Goal: Transaction & Acquisition: Purchase product/service

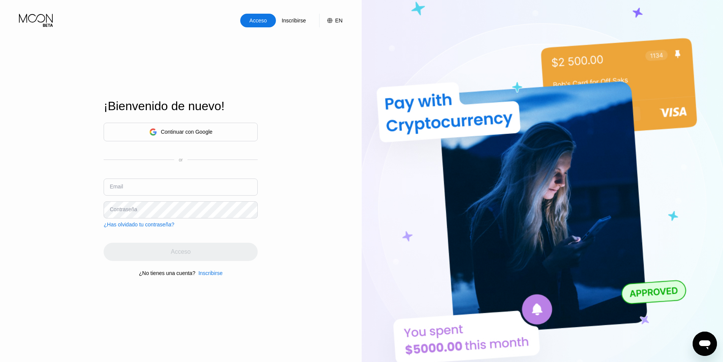
click at [180, 135] on div "Continuar con Google" at bounding box center [180, 132] width 63 height 12
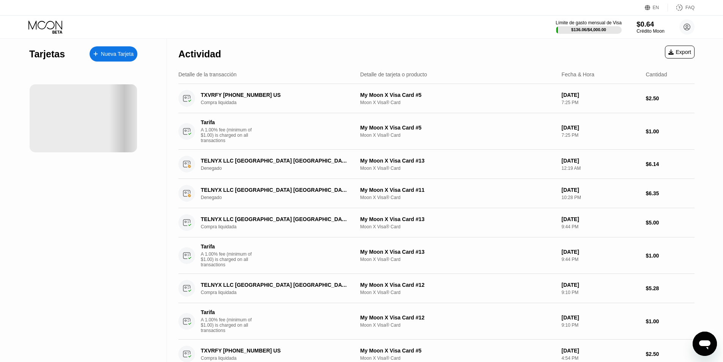
click at [643, 30] on div "Crédito Moon" at bounding box center [651, 30] width 28 height 5
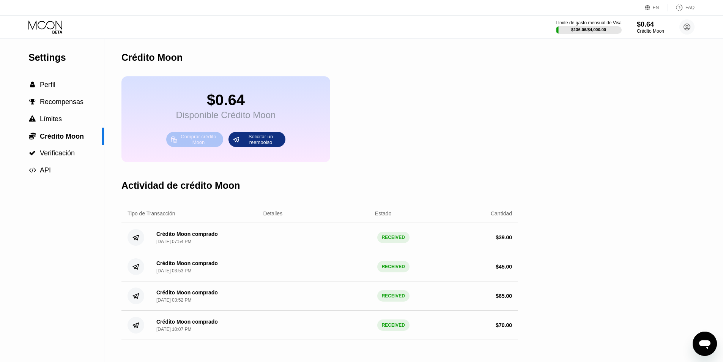
click at [197, 145] on div "Comprar crédito Moon" at bounding box center [199, 139] width 42 height 12
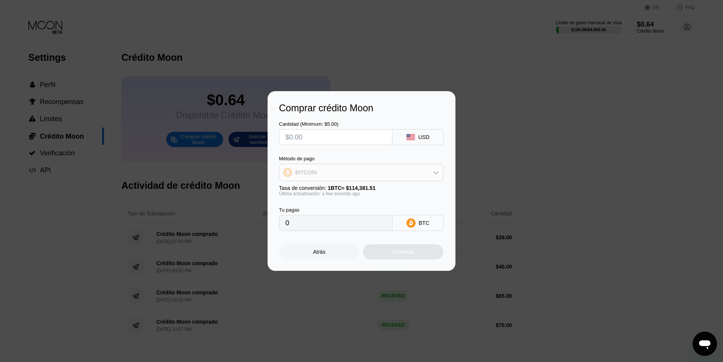
click at [373, 178] on div "BITCOIN" at bounding box center [361, 172] width 164 height 15
click at [406, 151] on div "Cantidad (Minimum: $5.00) USD Método de pago BITCOIN BITCOIN USDT on TRON Tasa …" at bounding box center [361, 171] width 165 height 117
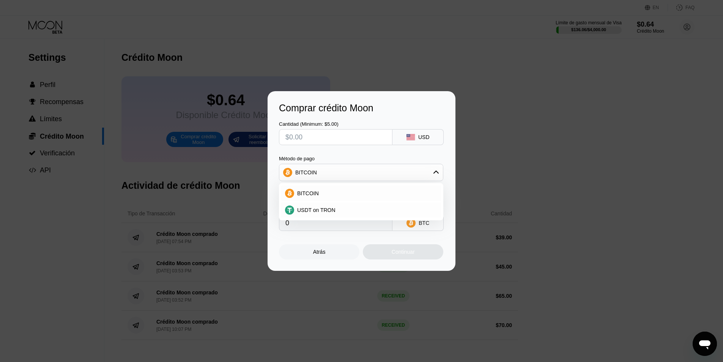
click at [501, 61] on div at bounding box center [364, 181] width 729 height 362
click at [347, 211] on div "USDT on TRON" at bounding box center [365, 210] width 143 height 6
type input "0.00"
click at [321, 134] on input "text" at bounding box center [335, 136] width 101 height 15
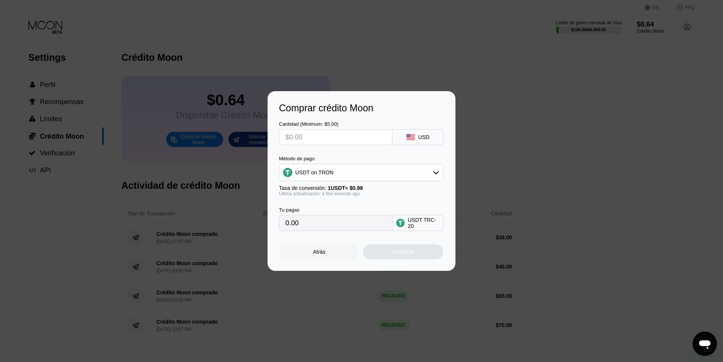
type input "$1"
type input "1.01"
type input "$10"
type input "10.10"
type input "$100"
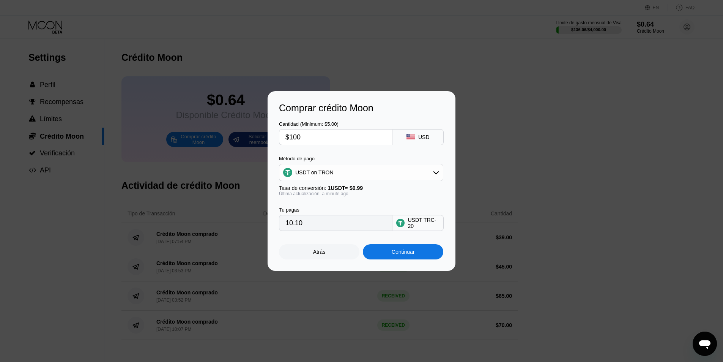
type input "101.01"
type input "$10"
type input "10.10"
type input "$1"
type input "1.01"
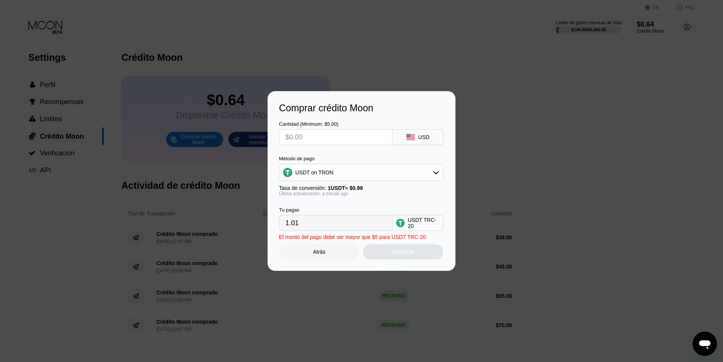
type input "0.00"
type input "$9"
type input "9.09"
type input "$99"
type input "100.00"
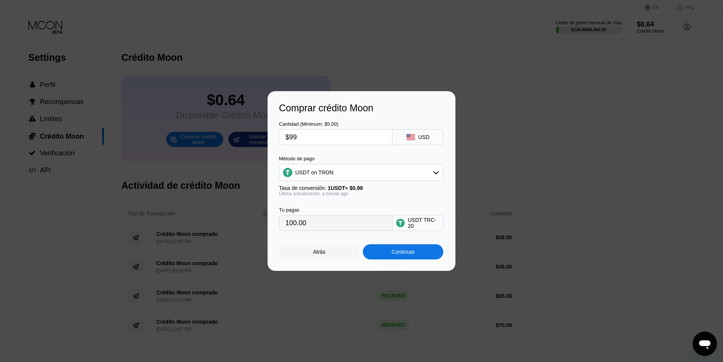
drag, startPoint x: 331, startPoint y: 138, endPoint x: 284, endPoint y: 130, distance: 47.0
click at [284, 130] on div "$99" at bounding box center [335, 137] width 113 height 16
type input "$9"
type input "9.09"
type input "0.00"
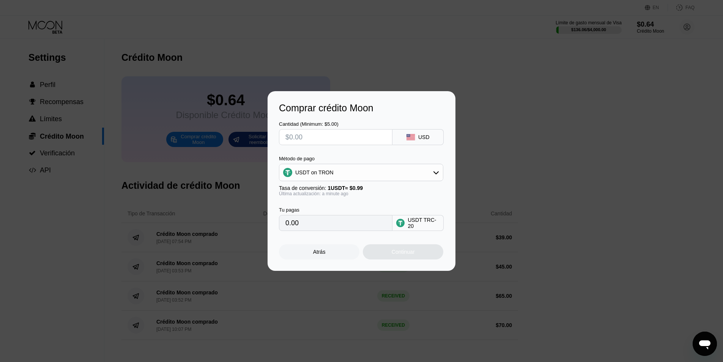
type input "$1"
type input "1.01"
type input "$10"
type input "10.10"
type input "$100"
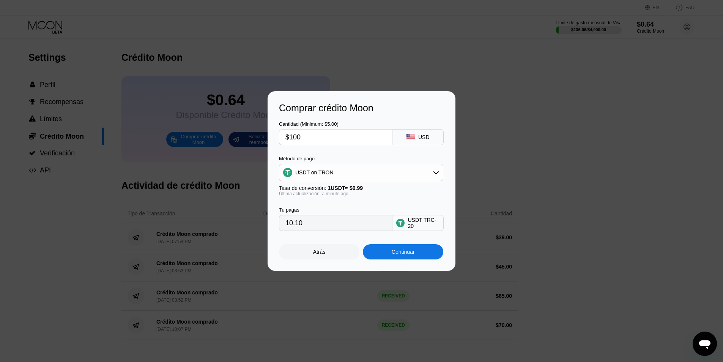
type input "101.01"
type input "$10"
type input "10.10"
type input "$1"
type input "1.01"
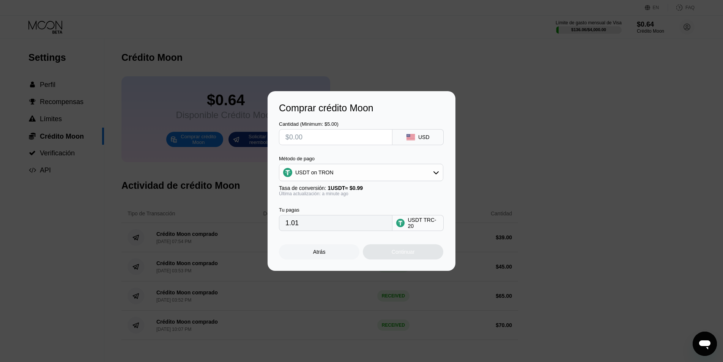
type input "0.00"
type input "$9"
type input "9.09"
type input "$99"
type input "100.00"
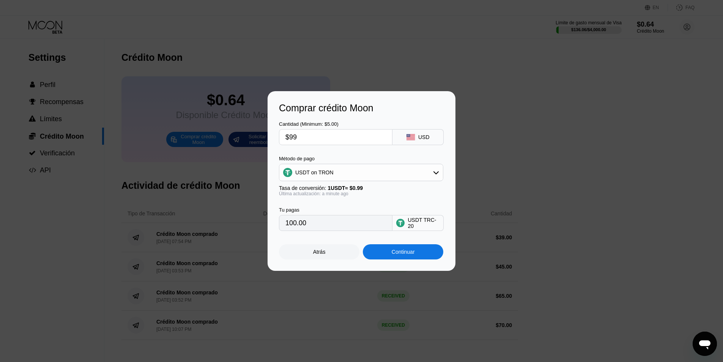
type input "$99"
click at [417, 257] on div "Continuar" at bounding box center [403, 251] width 80 height 15
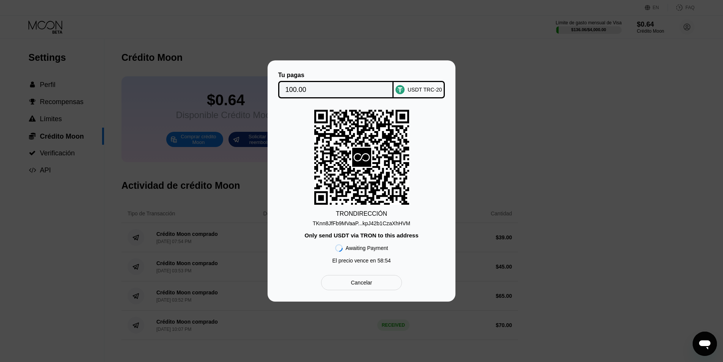
click at [369, 222] on div "TKnn8JfFb9MVaaP...kpJ42b1CzaXhHVM" at bounding box center [362, 223] width 98 height 6
copy div "TKnn8JfFb9MVaaP...kpJ42b1CzaXhHVM"
click at [419, 87] on div "USDT TRC-20" at bounding box center [425, 90] width 35 height 6
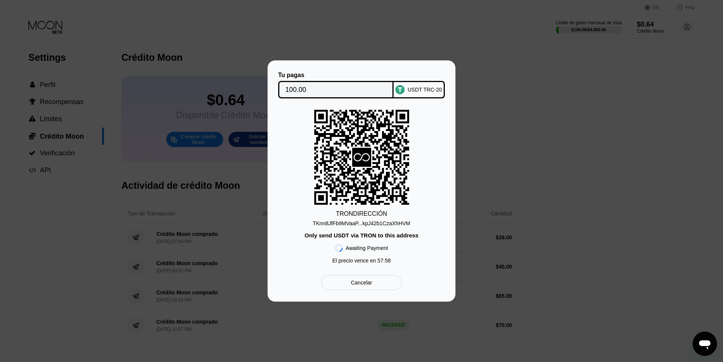
click at [354, 158] on icon at bounding box center [361, 157] width 19 height 19
click at [363, 285] on div "Cancelar" at bounding box center [361, 282] width 21 height 7
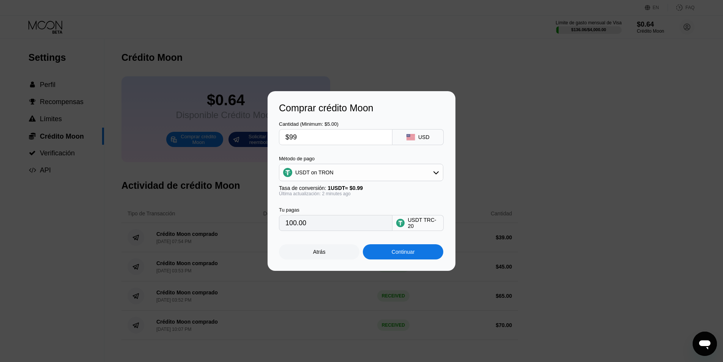
click at [370, 175] on div "USDT on TRON" at bounding box center [361, 172] width 164 height 15
click at [341, 210] on div "USDT on TRON" at bounding box center [365, 210] width 143 height 6
click at [396, 254] on div "Continuar" at bounding box center [403, 252] width 23 height 6
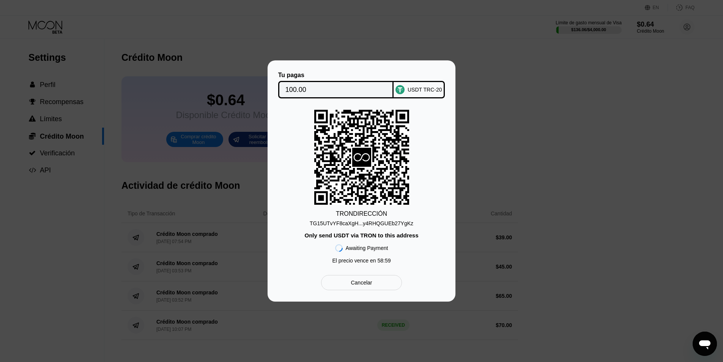
click at [385, 224] on div "TG15UTvYF8caXgH...y4RHQGUEb27YgKz" at bounding box center [362, 223] width 104 height 6
click at [387, 230] on div "TRON DIRECCIÓN TG15UTvYF8caXgH...y4RHQGUEb27YgKz Only send USDT via TRON to thi…" at bounding box center [361, 189] width 165 height 158
click at [385, 225] on div "TG15UTvYF8caXgH...y4RHQGUEb27YgKz" at bounding box center [362, 223] width 104 height 6
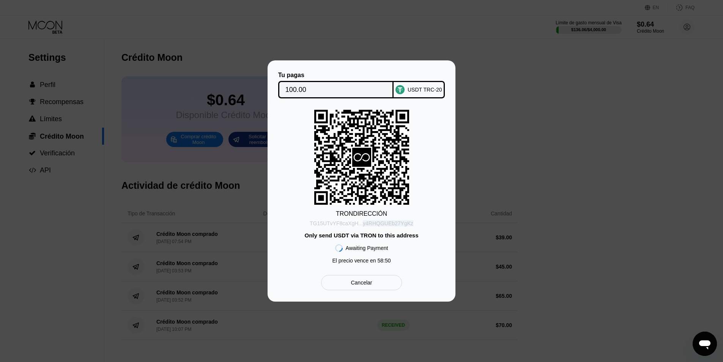
click at [385, 225] on div "TG15UTvYF8caXgH...y4RHQGUEb27YgKz" at bounding box center [362, 223] width 104 height 6
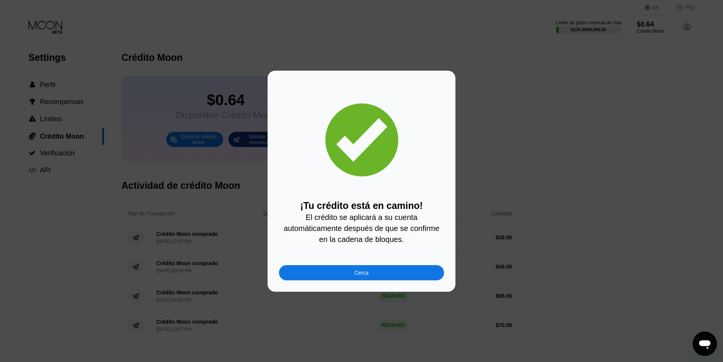
click at [367, 274] on div "Cerca" at bounding box center [362, 272] width 14 height 6
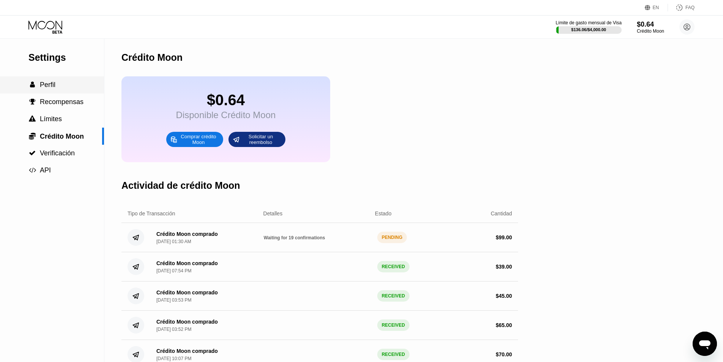
click at [52, 85] on span "Perfil" at bounding box center [48, 85] width 16 height 8
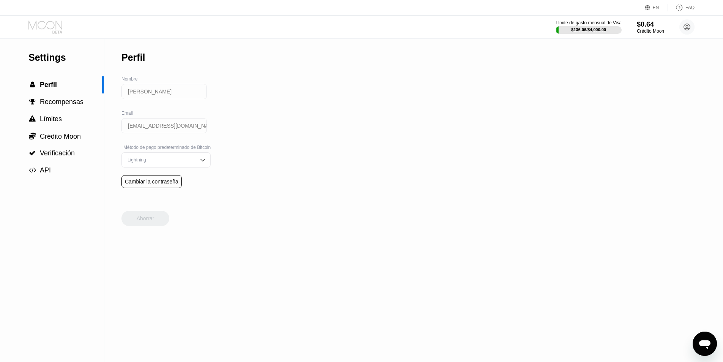
click at [50, 20] on icon at bounding box center [45, 26] width 35 height 13
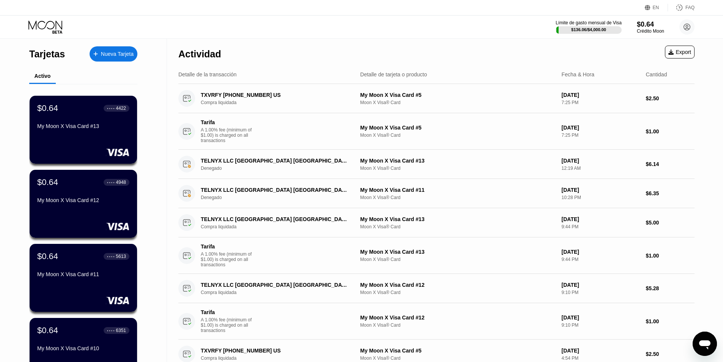
click at [52, 25] on icon at bounding box center [45, 26] width 35 height 13
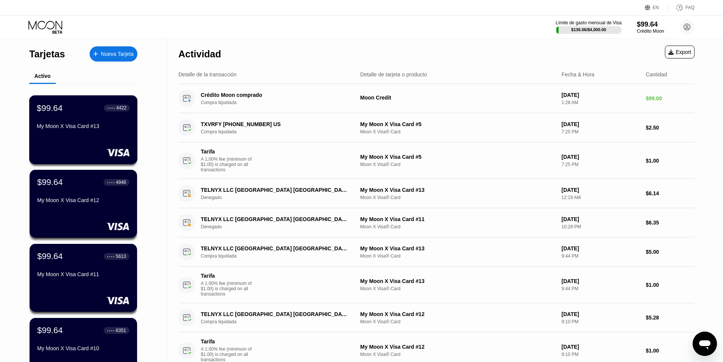
click at [85, 129] on div "My Moon X Visa Card #13" at bounding box center [83, 126] width 93 height 6
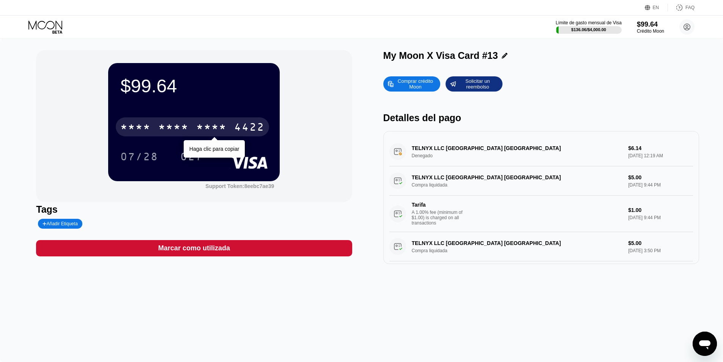
click at [186, 130] on div "* * * *" at bounding box center [173, 128] width 30 height 12
click at [234, 130] on div "4422" at bounding box center [249, 128] width 30 height 12
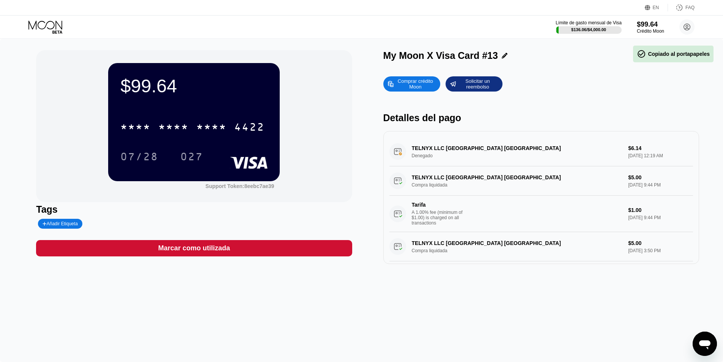
click at [42, 30] on icon at bounding box center [45, 26] width 35 height 13
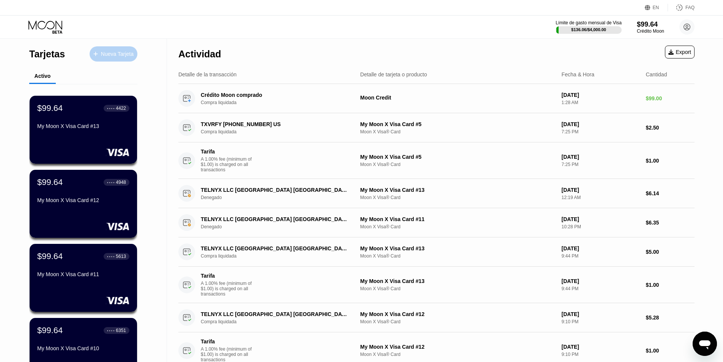
click at [107, 56] on div "Nueva Tarjeta" at bounding box center [117, 54] width 33 height 6
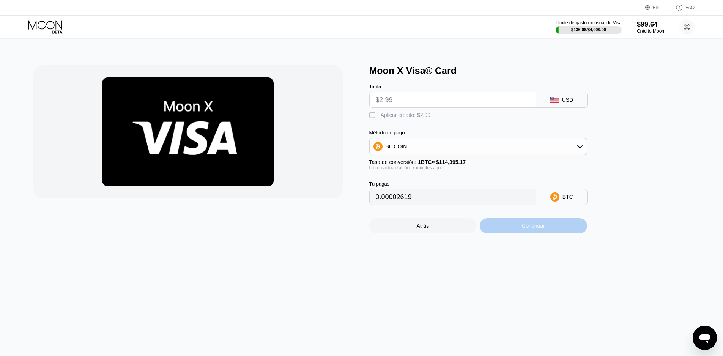
click at [540, 233] on div "Continuar" at bounding box center [533, 225] width 107 height 15
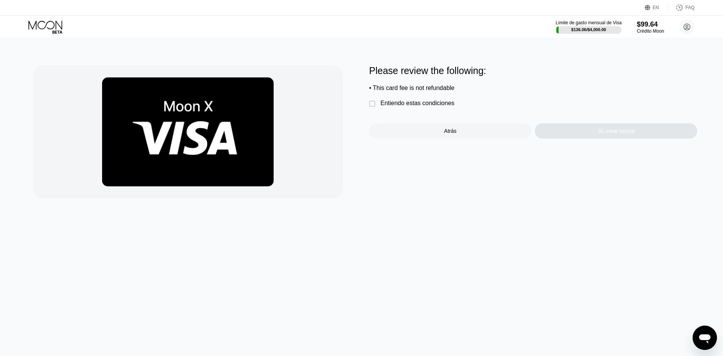
click at [416, 108] on div " Entiendo estas condiciones" at bounding box center [413, 104] width 89 height 8
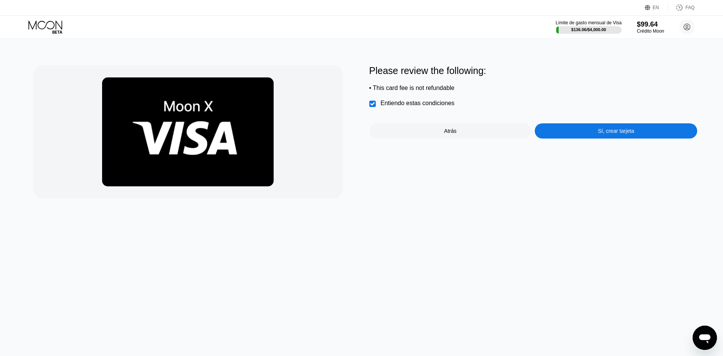
click at [604, 134] on div "Sí, crear tarjeta" at bounding box center [616, 131] width 36 height 6
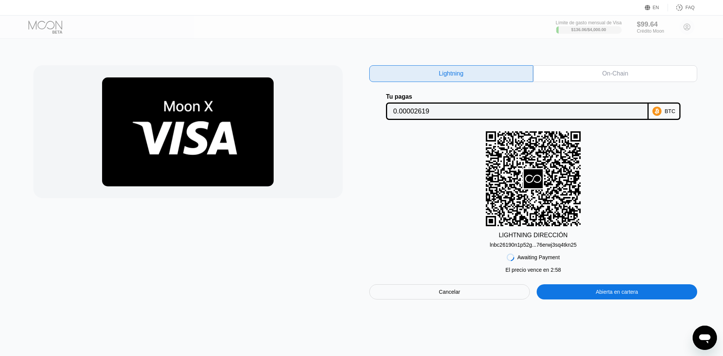
click at [441, 295] on div "Cancelar" at bounding box center [449, 291] width 21 height 7
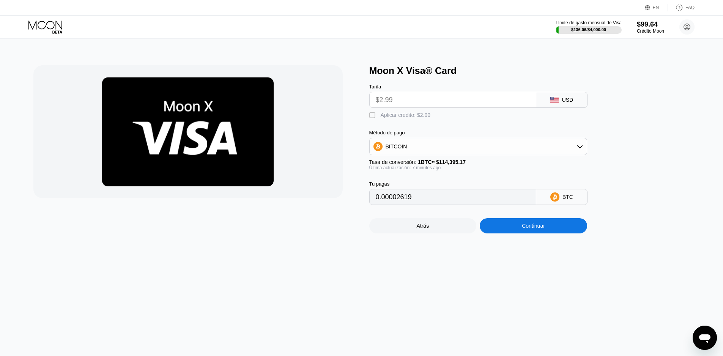
click at [369, 120] on div "Moon X Visa® Card Tarifa $2.99 USD  Aplicar crédito: $2.99 Método de pago BITC…" at bounding box center [361, 149] width 657 height 168
click at [372, 118] on div "" at bounding box center [373, 116] width 8 height 8
type input "0"
click at [372, 118] on div "" at bounding box center [373, 116] width 8 height 8
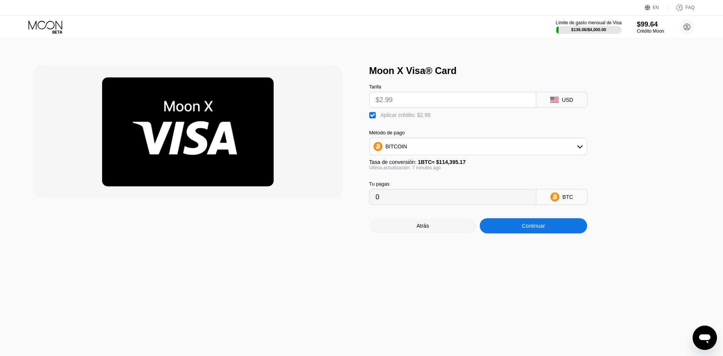
click at [531, 229] on div "Continuar" at bounding box center [533, 226] width 23 height 6
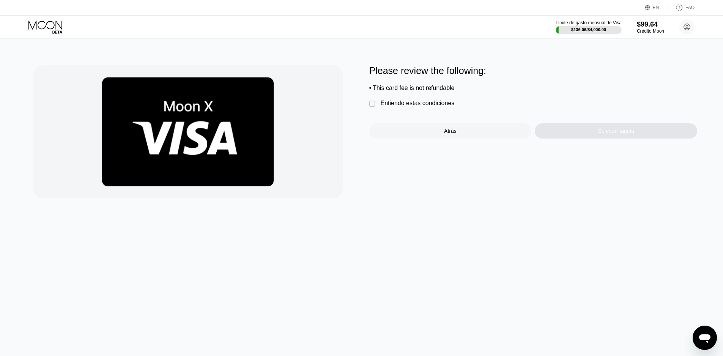
click at [433, 105] on div "Entiendo estas condiciones" at bounding box center [418, 103] width 74 height 7
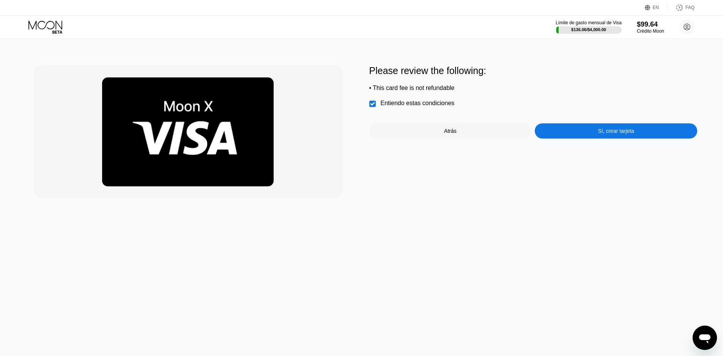
click at [651, 145] on div "Please review the following: • This card fee is not refundable  Entiendo estas…" at bounding box center [533, 131] width 328 height 133
click at [643, 139] on div "Sí, crear tarjeta" at bounding box center [616, 130] width 162 height 15
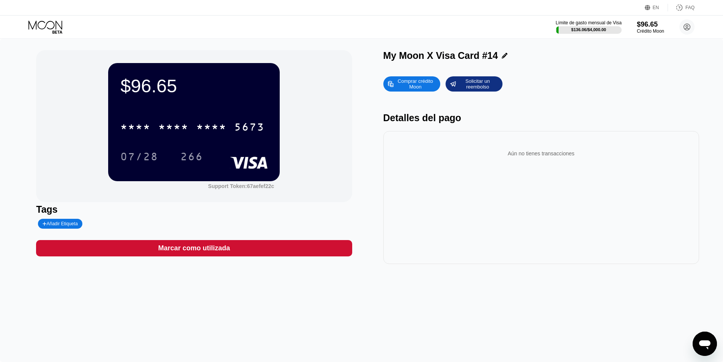
click at [214, 131] on div "* * * *" at bounding box center [211, 128] width 30 height 12
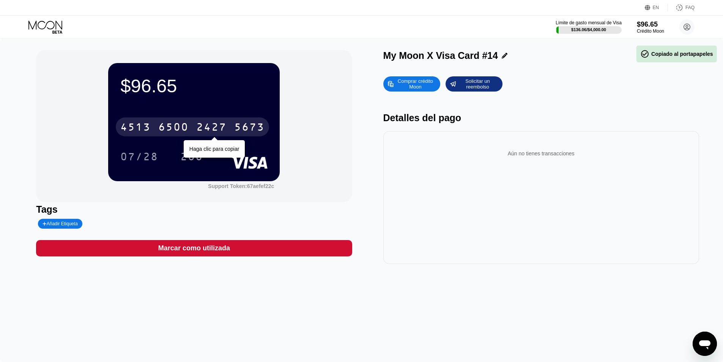
click at [214, 131] on div "2427" at bounding box center [211, 128] width 30 height 12
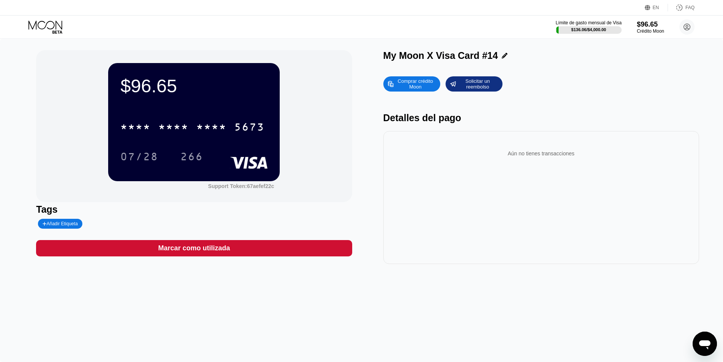
click at [148, 157] on div "07/28" at bounding box center [139, 157] width 38 height 12
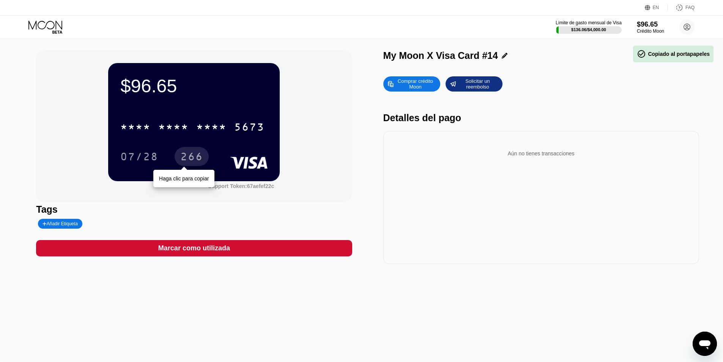
click at [182, 162] on div "266" at bounding box center [191, 157] width 23 height 12
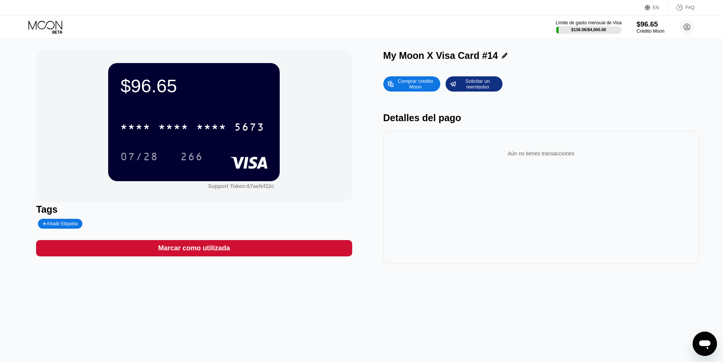
click at [650, 27] on div "$96.65" at bounding box center [651, 24] width 28 height 8
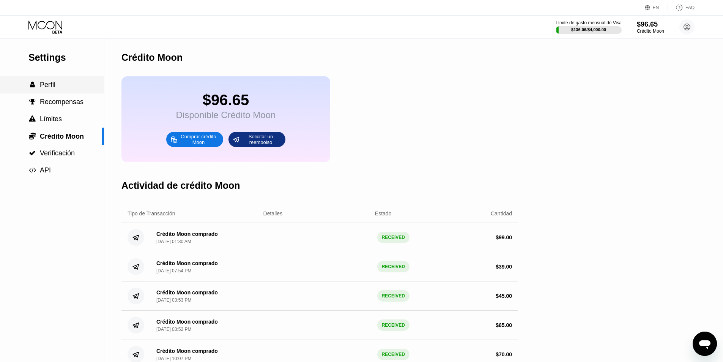
click at [69, 87] on div " Perfil" at bounding box center [52, 85] width 104 height 8
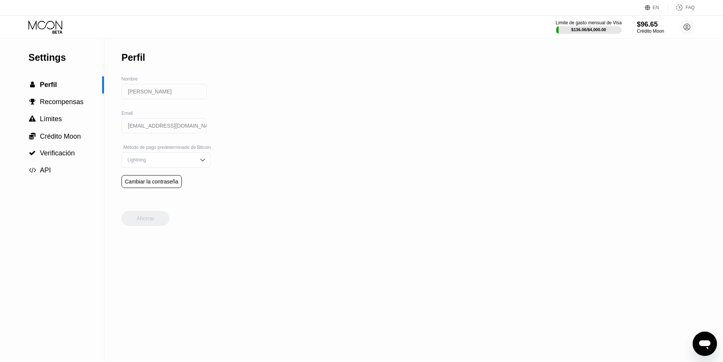
click at [43, 39] on div "Settings  Perfil  Recompensas  Límites  Crédito Moon  Verificación  API" at bounding box center [52, 109] width 104 height 140
click at [46, 30] on icon at bounding box center [45, 26] width 35 height 13
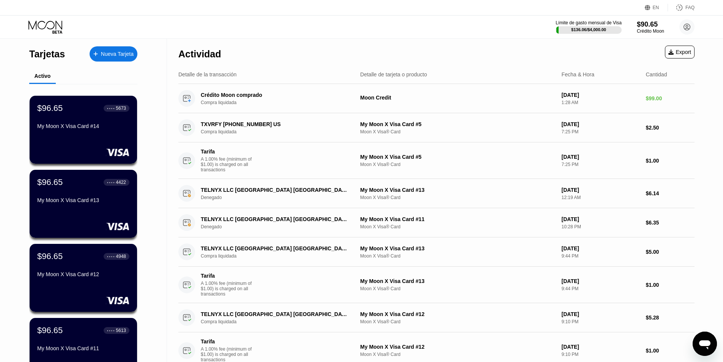
click at [118, 57] on div "Nueva Tarjeta" at bounding box center [117, 54] width 33 height 6
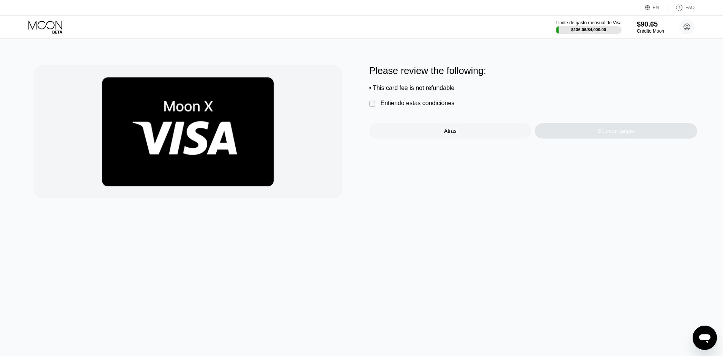
click at [445, 107] on div "Entiendo estas condiciones" at bounding box center [418, 103] width 74 height 7
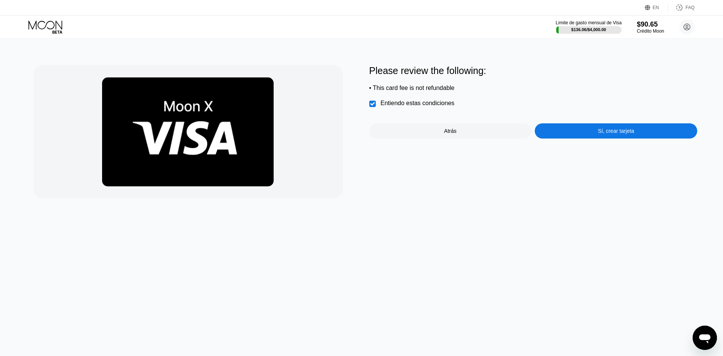
click at [599, 134] on div "Sí, crear tarjeta" at bounding box center [616, 131] width 36 height 6
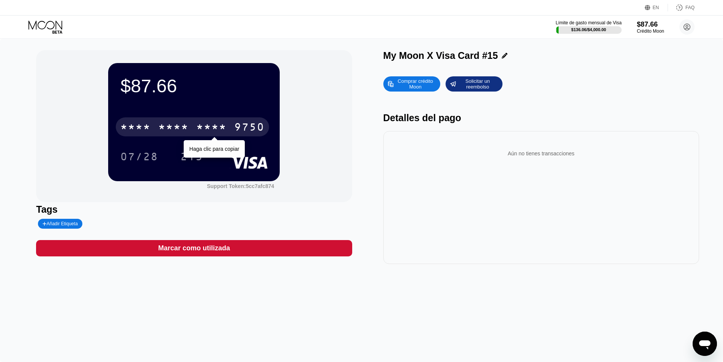
click at [217, 120] on div "* * * * * * * * * * * * 9750" at bounding box center [192, 126] width 153 height 19
click at [224, 124] on div "2060" at bounding box center [211, 128] width 30 height 12
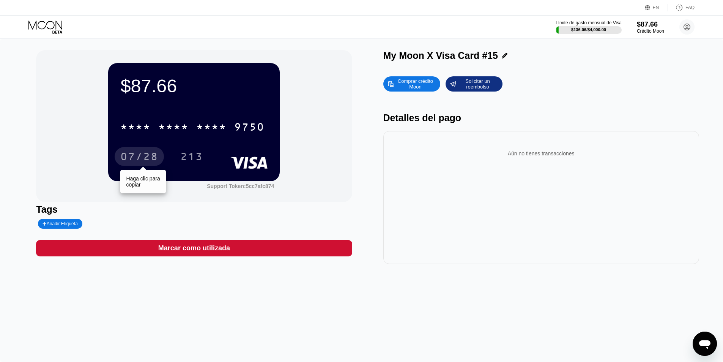
click at [143, 157] on div "07/28" at bounding box center [139, 157] width 38 height 12
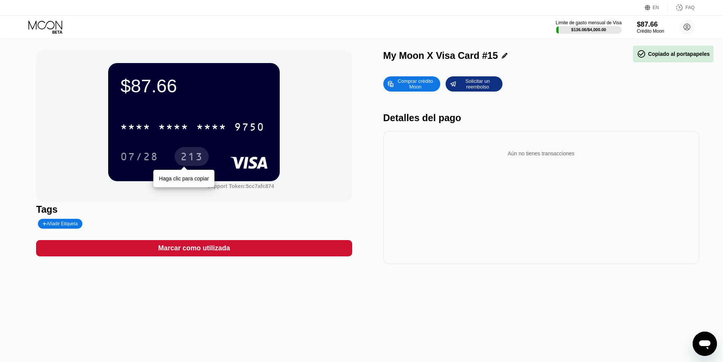
click at [184, 157] on div "213" at bounding box center [191, 157] width 23 height 12
